Goal: Transaction & Acquisition: Subscribe to service/newsletter

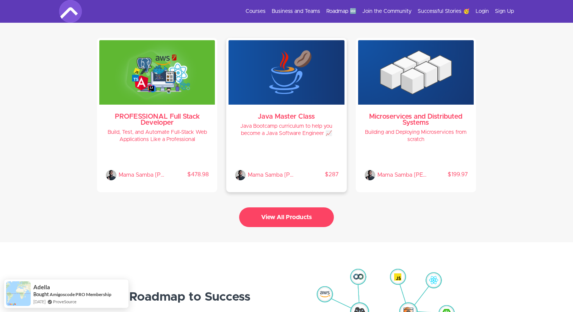
scroll to position [1625, 0]
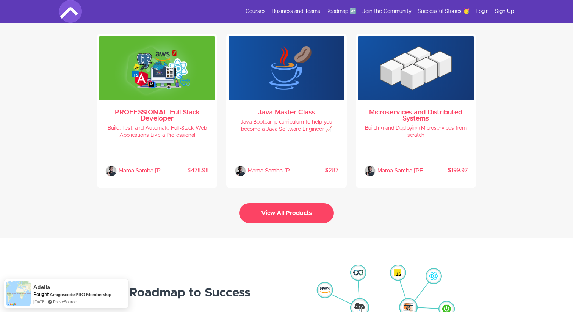
click at [297, 215] on button "View All Products" at bounding box center [286, 213] width 95 height 20
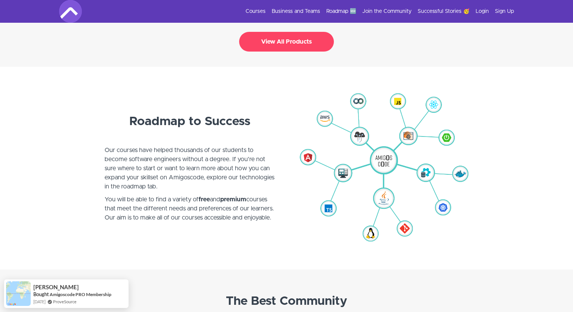
scroll to position [1795, 0]
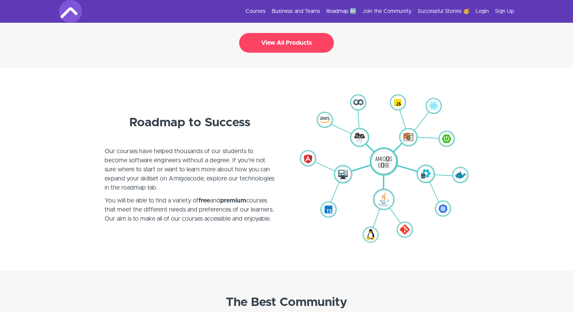
click at [384, 156] on img at bounding box center [383, 170] width 170 height 158
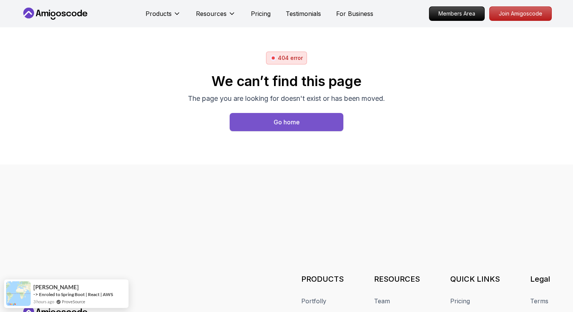
click at [272, 119] on button "Go home" at bounding box center [286, 122] width 114 height 18
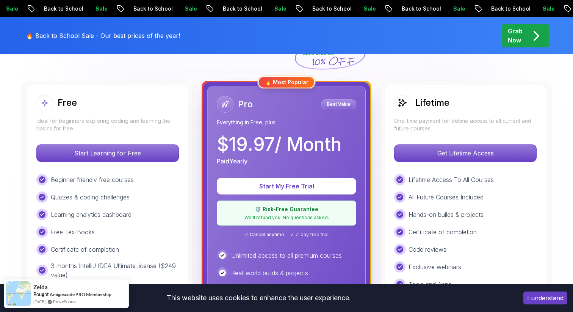
scroll to position [195, 0]
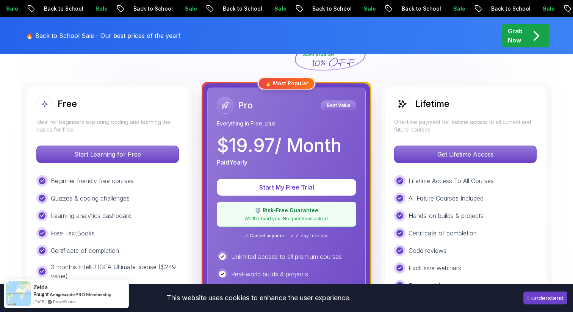
click at [292, 145] on p "$ 19.97 / Month" at bounding box center [279, 145] width 125 height 18
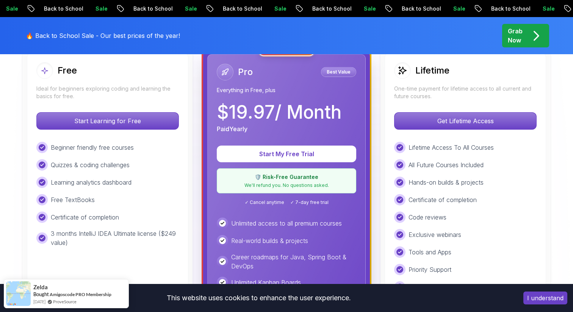
scroll to position [230, 0]
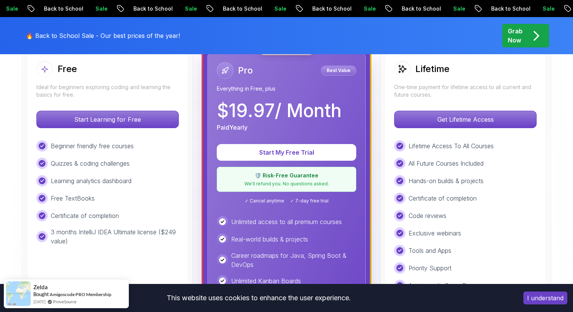
click at [281, 190] on div "🛡️ Risk-Free Guarantee We'll refund you. No questions asked." at bounding box center [286, 179] width 139 height 25
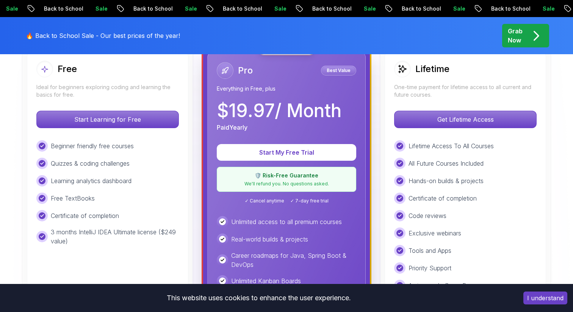
click at [286, 178] on p "🛡️ Risk-Free Guarantee" at bounding box center [287, 176] width 130 height 8
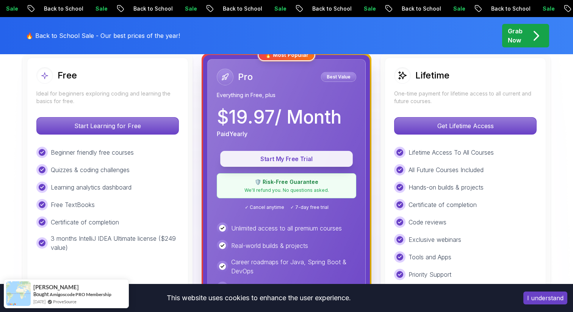
scroll to position [218, 0]
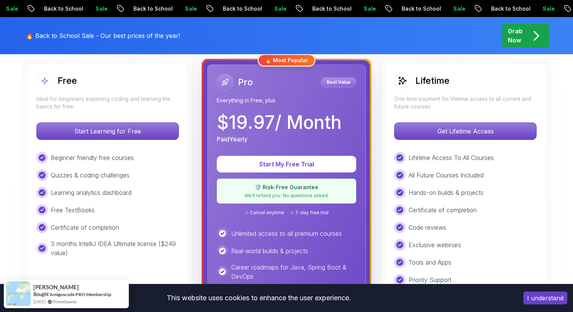
click at [308, 125] on p "$ 19.97 / Month" at bounding box center [279, 122] width 125 height 18
click at [293, 62] on div "🔥 Most Popular" at bounding box center [286, 60] width 57 height 12
click at [333, 84] on p "Best Value" at bounding box center [338, 82] width 33 height 8
click at [222, 83] on icon at bounding box center [225, 82] width 8 height 8
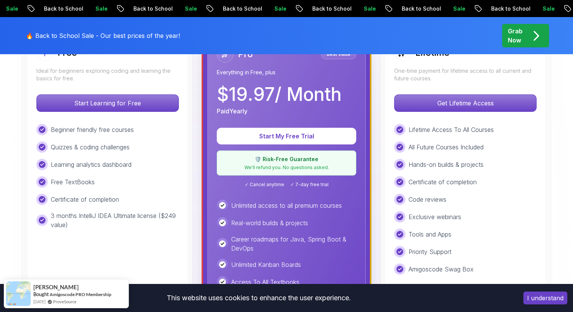
scroll to position [248, 0]
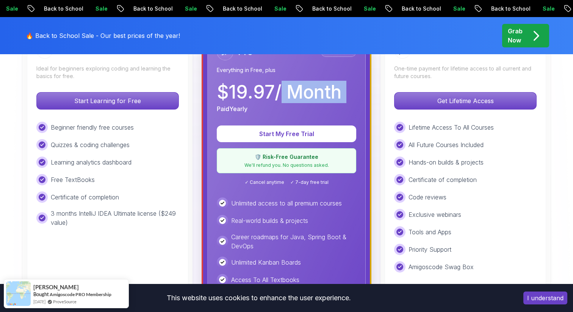
drag, startPoint x: 280, startPoint y: 95, endPoint x: 346, endPoint y: 101, distance: 66.2
click at [346, 101] on div "$ 19.97 / Month Paid Yearly" at bounding box center [286, 98] width 139 height 30
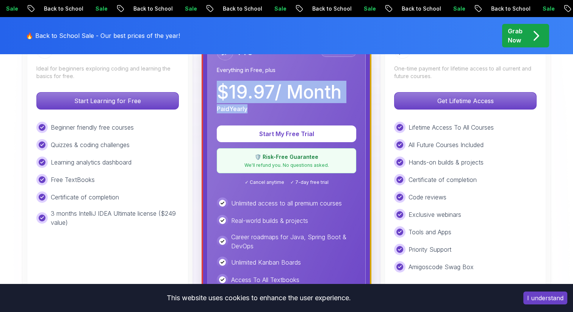
drag, startPoint x: 250, startPoint y: 108, endPoint x: 215, endPoint y: 95, distance: 38.1
click at [215, 95] on div "Pro Best Value Everything in Free, plus $ 19.97 / Month Paid Yearly Start My Fr…" at bounding box center [286, 208] width 158 height 348
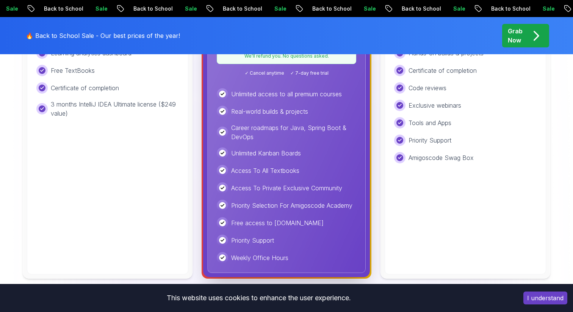
scroll to position [358, 0]
click at [252, 241] on p "Priority Support" at bounding box center [252, 239] width 43 height 9
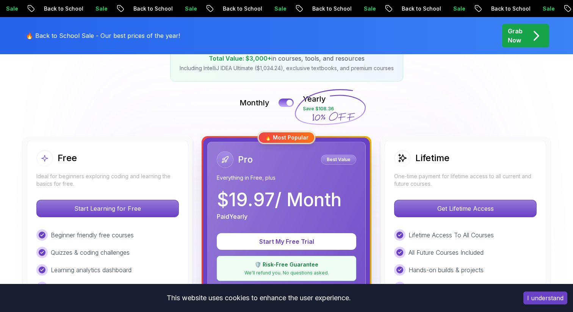
scroll to position [138, 0]
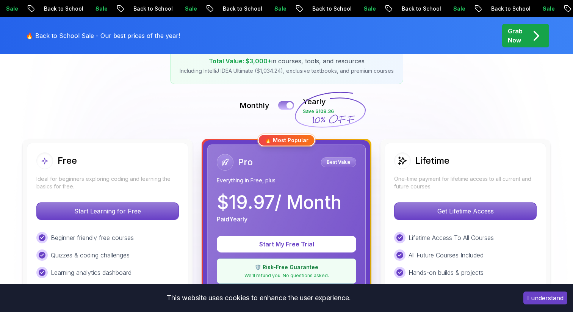
click at [281, 105] on button at bounding box center [286, 105] width 16 height 9
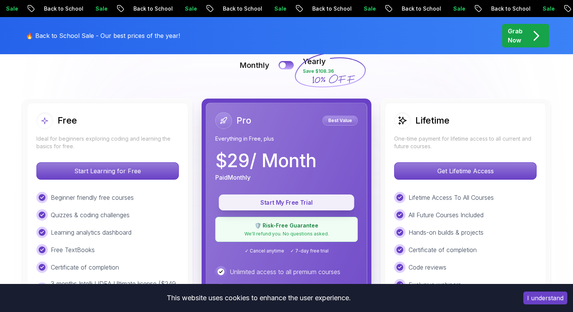
scroll to position [210, 0]
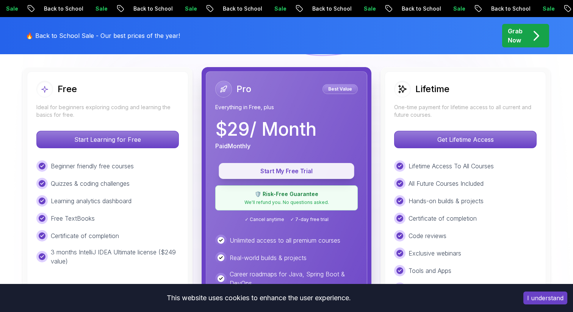
click at [252, 245] on div "Unlimited access to all premium courses" at bounding box center [286, 239] width 142 height 11
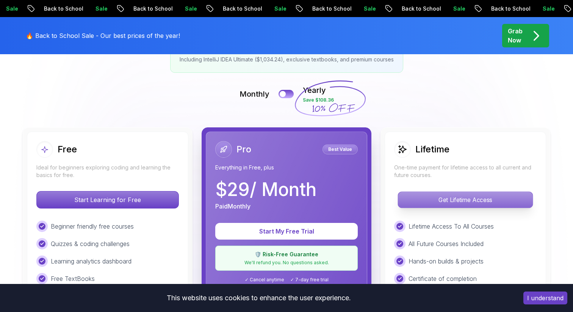
scroll to position [148, 0]
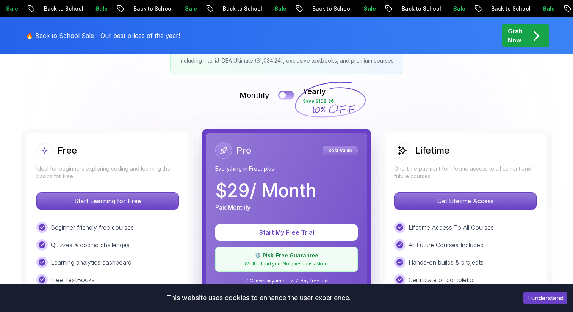
click at [290, 94] on button at bounding box center [286, 95] width 16 height 9
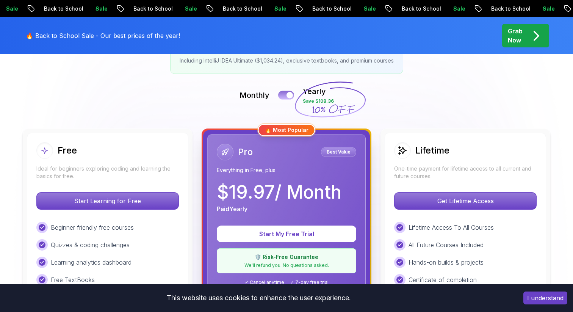
click at [282, 97] on button at bounding box center [286, 95] width 16 height 9
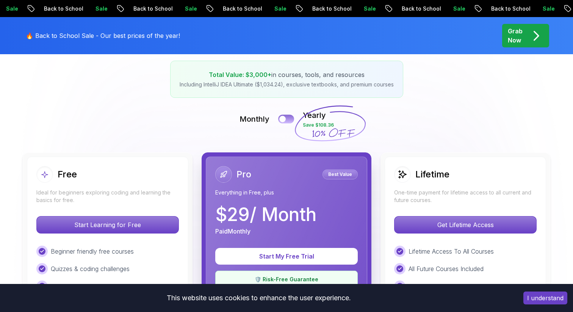
scroll to position [0, 0]
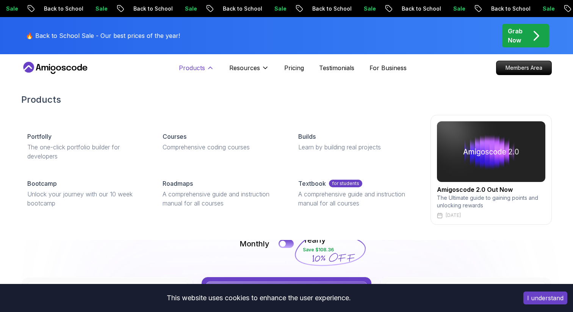
click at [198, 67] on p "Products" at bounding box center [192, 67] width 26 height 9
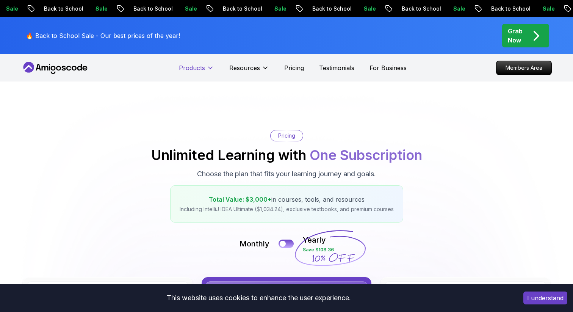
click at [198, 67] on p "Products" at bounding box center [192, 67] width 26 height 9
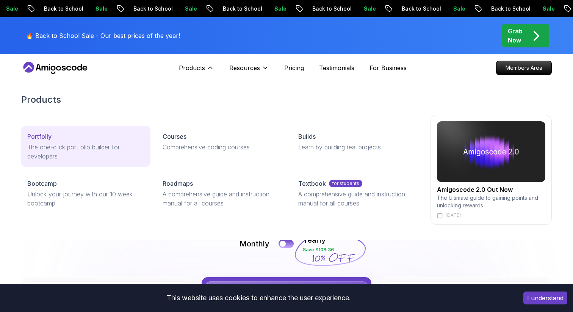
click at [90, 158] on p "The one-click portfolio builder for developers" at bounding box center [85, 151] width 117 height 18
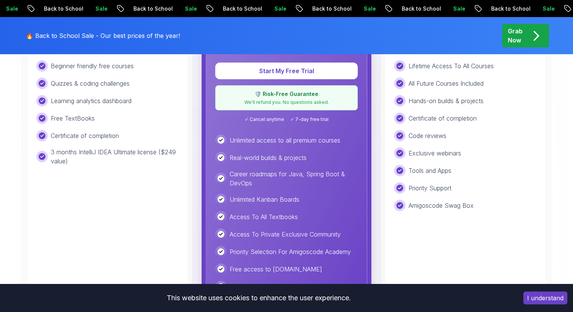
scroll to position [317, 0]
